Goal: Check status: Check status

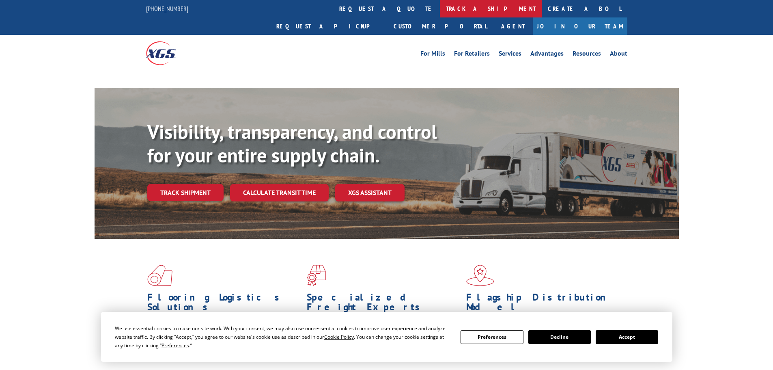
click at [440, 6] on link "track a shipment" at bounding box center [491, 8] width 102 height 17
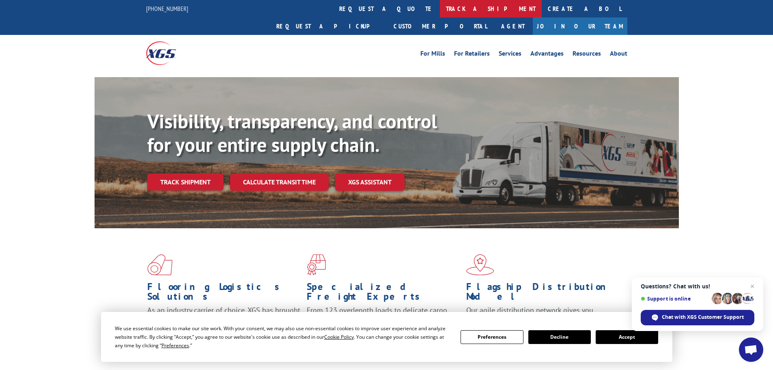
click at [440, 10] on link "track a shipment" at bounding box center [491, 8] width 102 height 17
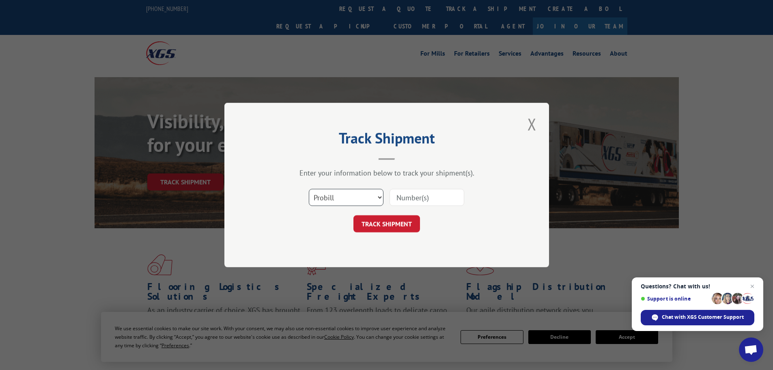
click at [325, 196] on select "Select category... Probill BOL PO" at bounding box center [346, 197] width 75 height 17
select select "po"
click at [309, 189] on select "Select category... Probill BOL PO" at bounding box center [346, 197] width 75 height 17
click at [408, 198] on input at bounding box center [426, 197] width 75 height 17
paste input "06531239"
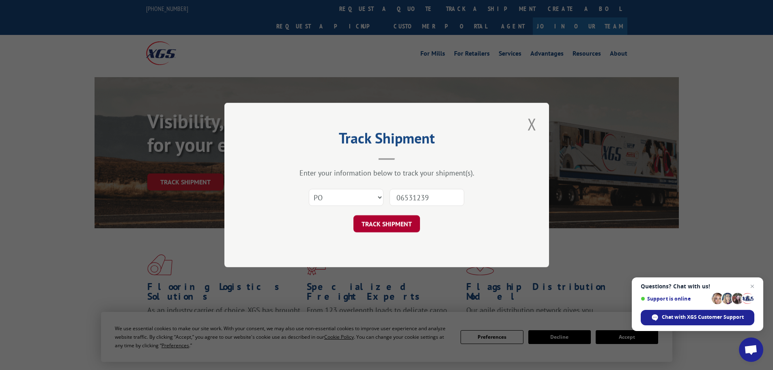
type input "06531239"
click at [396, 221] on button "TRACK SHIPMENT" at bounding box center [386, 223] width 67 height 17
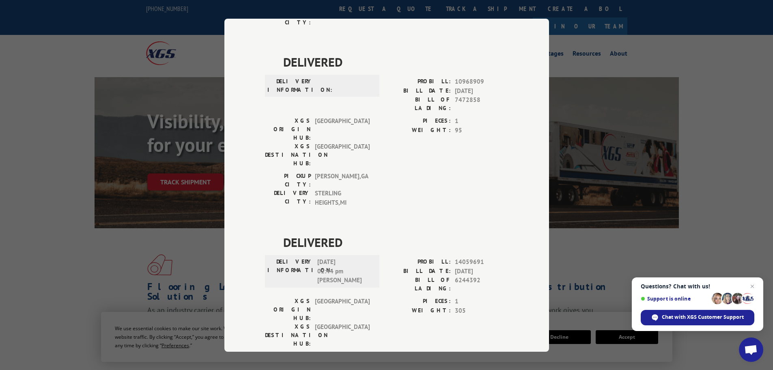
scroll to position [331, 0]
